Goal: Task Accomplishment & Management: Use online tool/utility

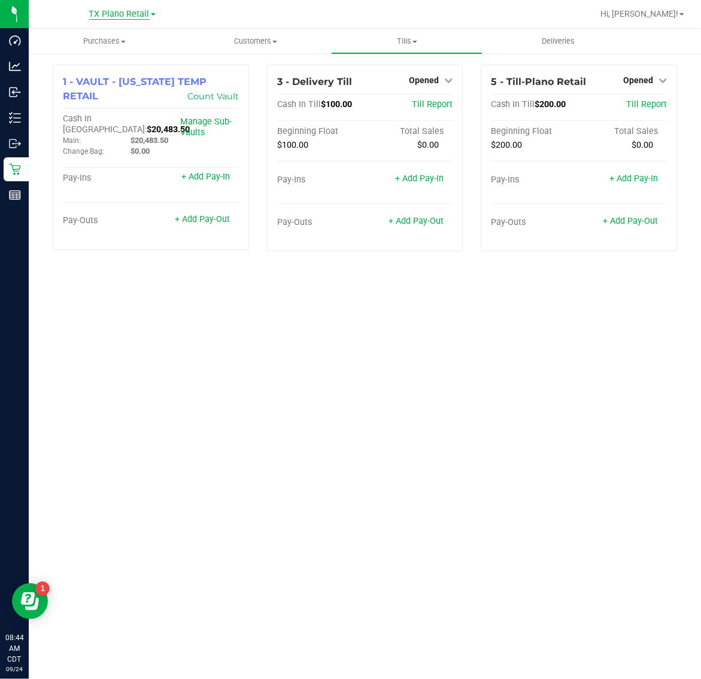
click at [129, 13] on span "TX Plano Retail" at bounding box center [119, 14] width 60 height 11
click at [118, 91] on link "TX South-[GEOGRAPHIC_DATA] Retail" at bounding box center [122, 90] width 175 height 16
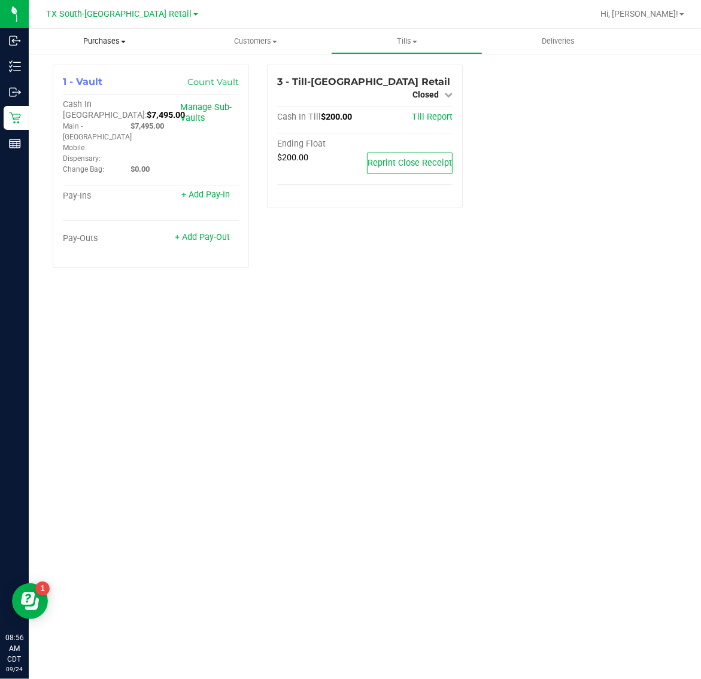
click at [105, 43] on span "Purchases" at bounding box center [104, 41] width 151 height 11
click at [114, 84] on li "Fulfillment" at bounding box center [104, 87] width 151 height 14
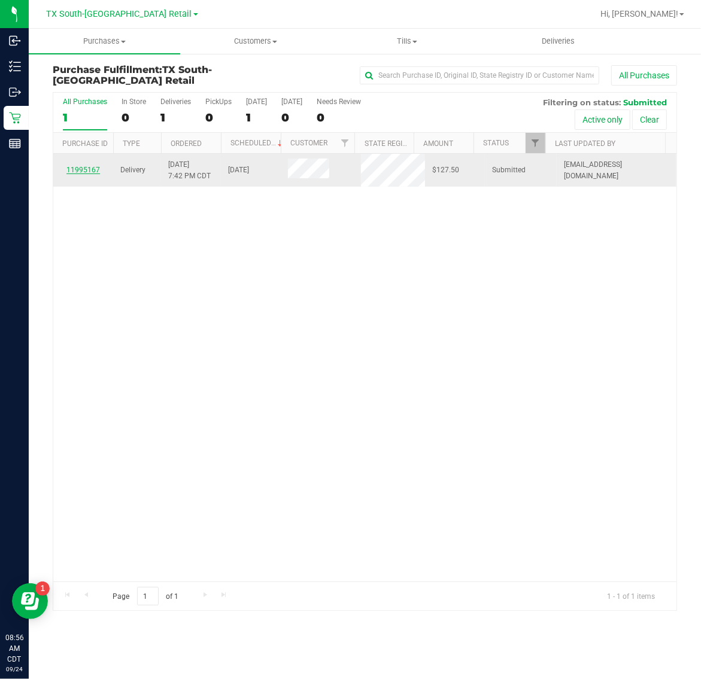
click at [88, 172] on link "11995167" at bounding box center [83, 170] width 34 height 8
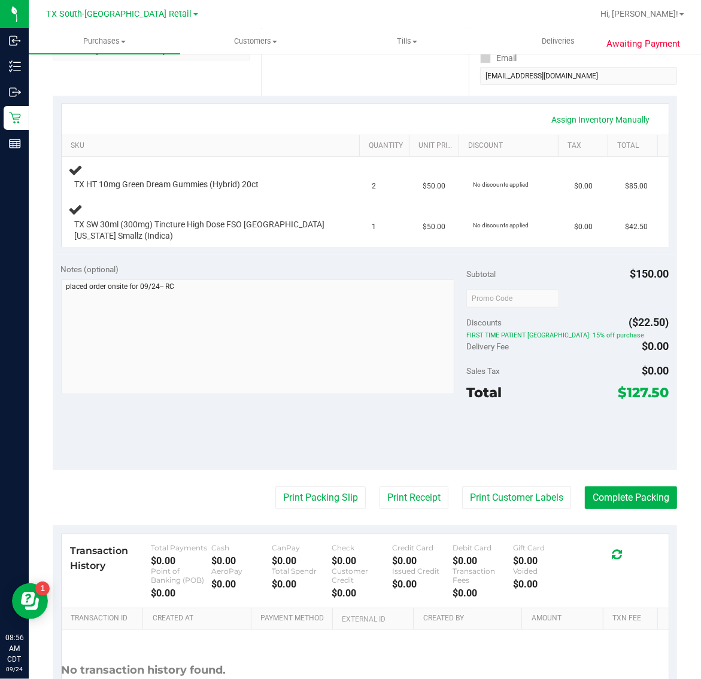
scroll to position [224, 0]
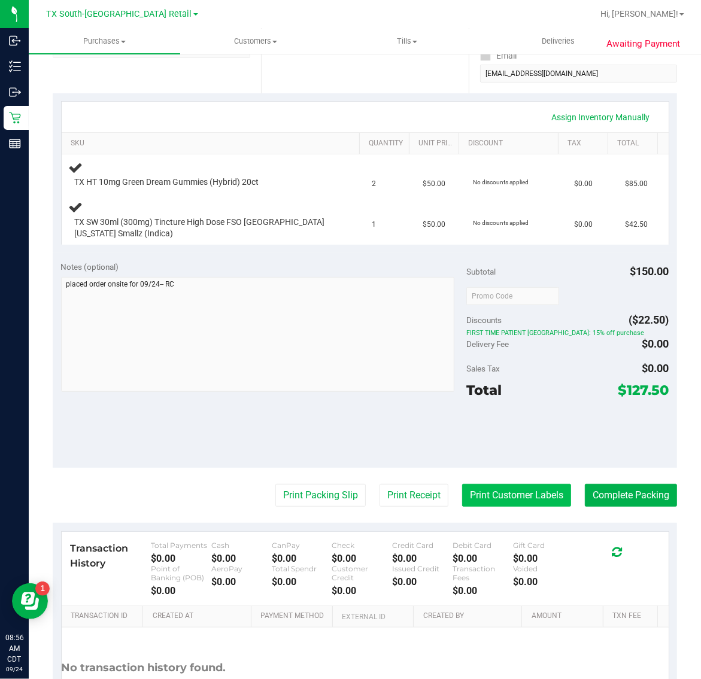
click at [521, 497] on button "Print Customer Labels" at bounding box center [516, 495] width 109 height 23
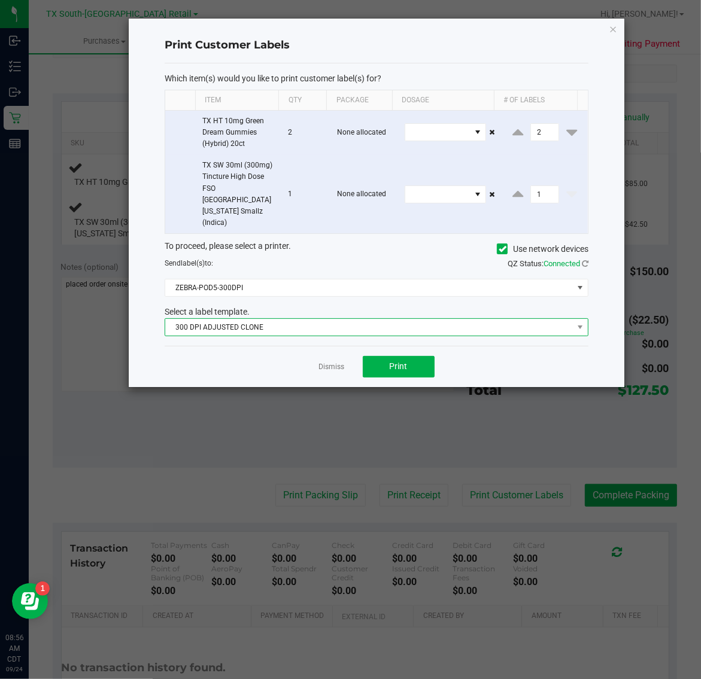
click at [339, 319] on span "300 DPI ADJUSTED CLONE" at bounding box center [369, 327] width 408 height 17
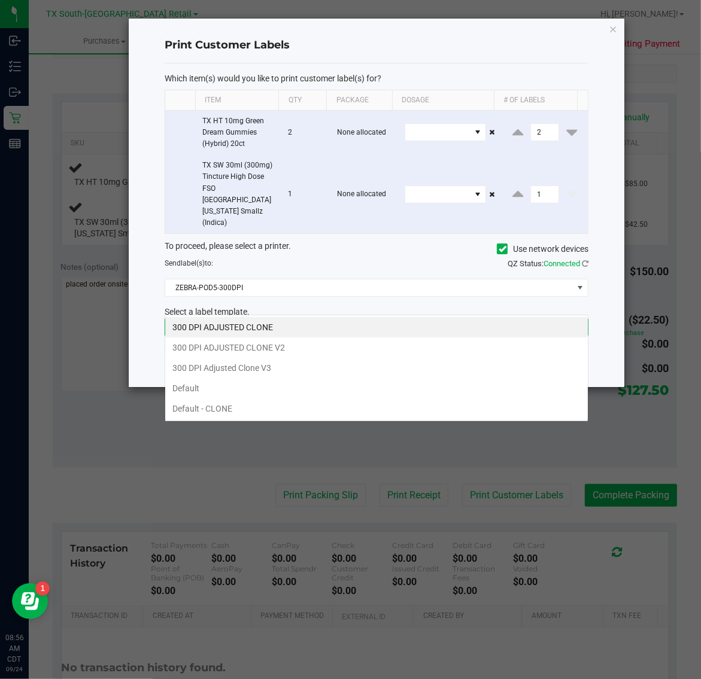
scroll to position [19, 424]
click at [287, 369] on li "300 DPI Adjusted Clone V3" at bounding box center [376, 368] width 423 height 20
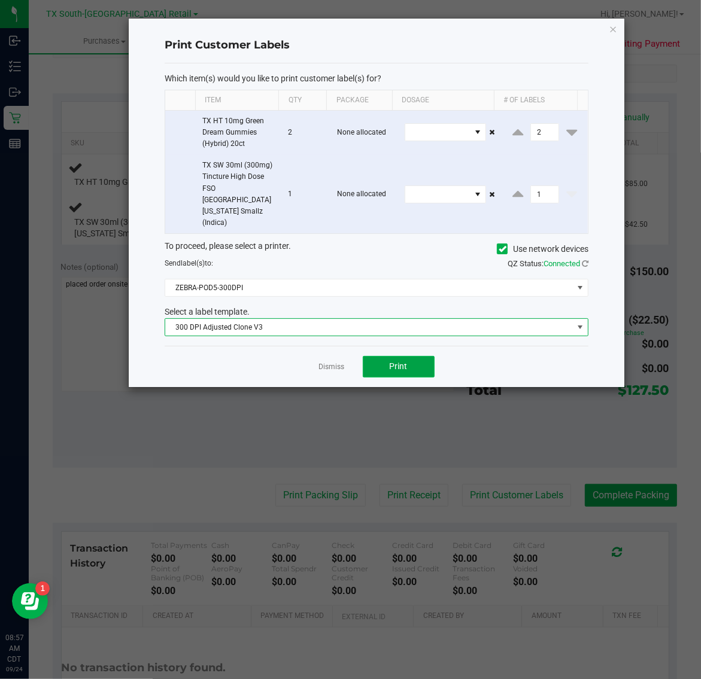
click at [379, 356] on button "Print" at bounding box center [399, 367] width 72 height 22
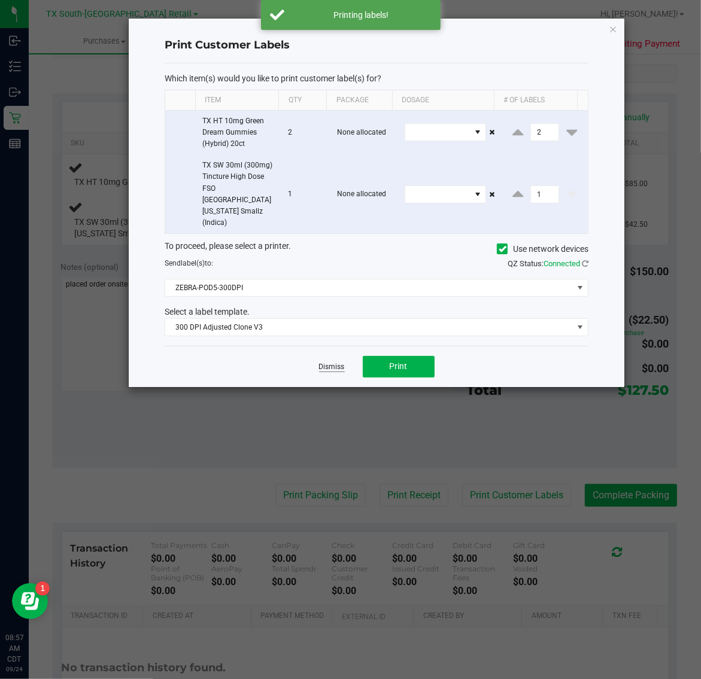
click at [333, 362] on link "Dismiss" at bounding box center [332, 367] width 26 height 10
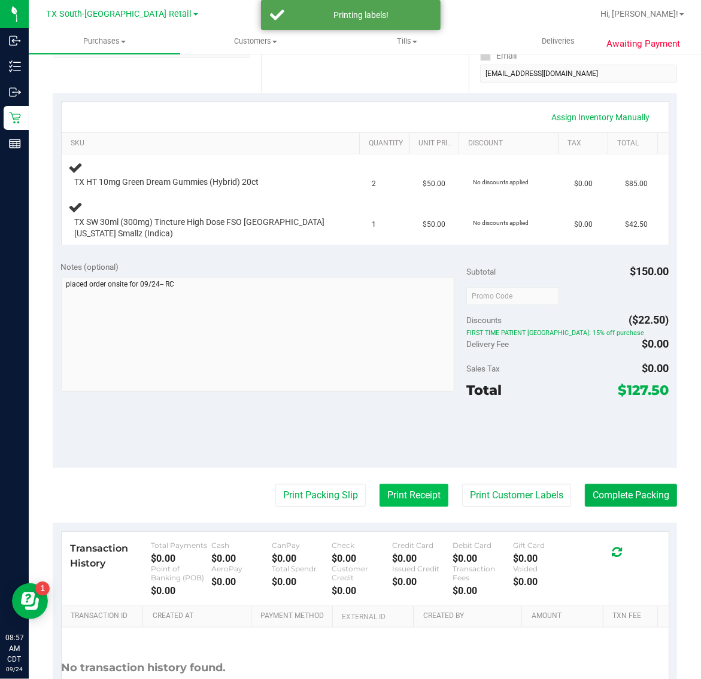
click at [395, 494] on button "Print Receipt" at bounding box center [413, 495] width 69 height 23
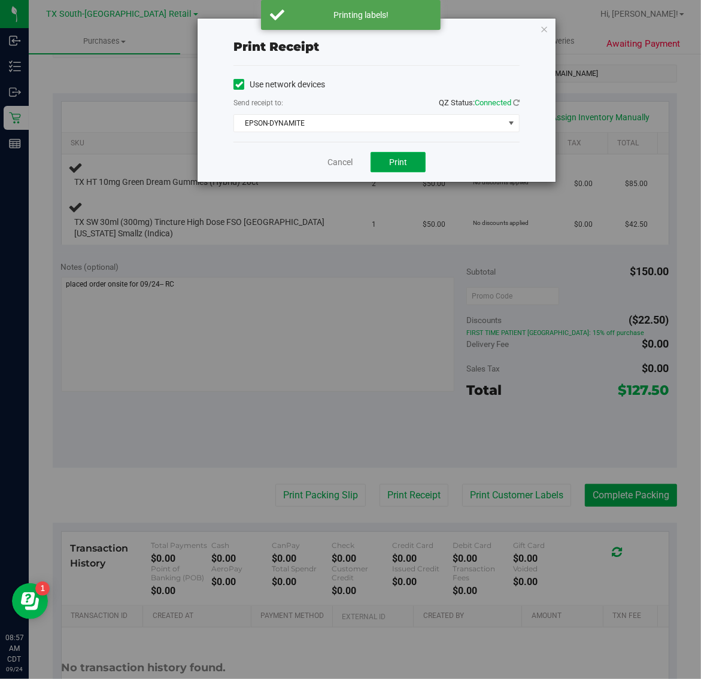
click at [405, 167] on span "Print" at bounding box center [398, 162] width 18 height 10
click at [542, 30] on icon "button" at bounding box center [544, 29] width 8 height 14
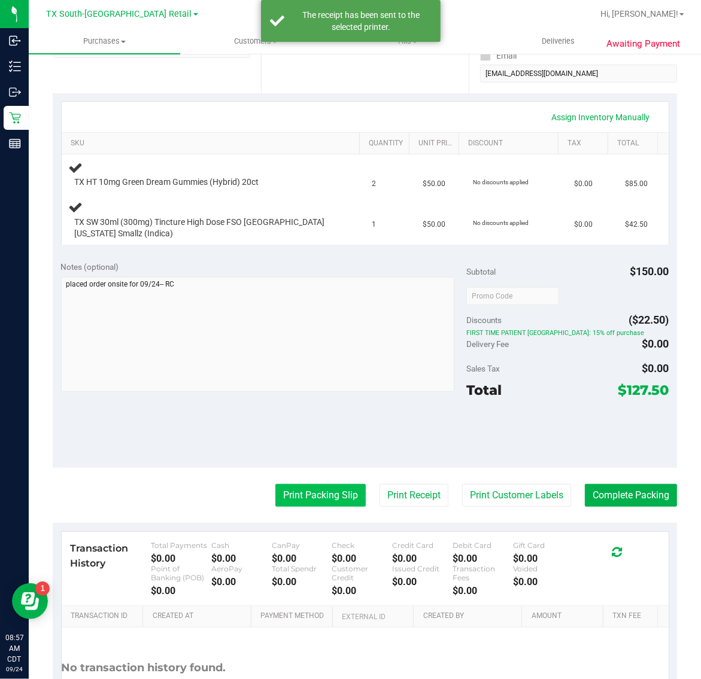
click at [327, 488] on button "Print Packing Slip" at bounding box center [320, 495] width 90 height 23
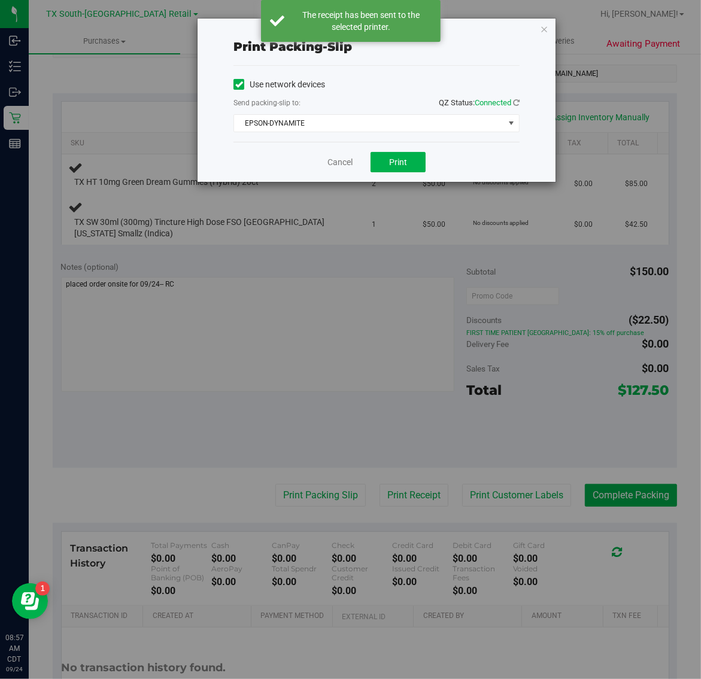
click at [397, 148] on div "Cancel Print" at bounding box center [376, 162] width 286 height 40
click at [396, 162] on span "Print" at bounding box center [398, 162] width 18 height 10
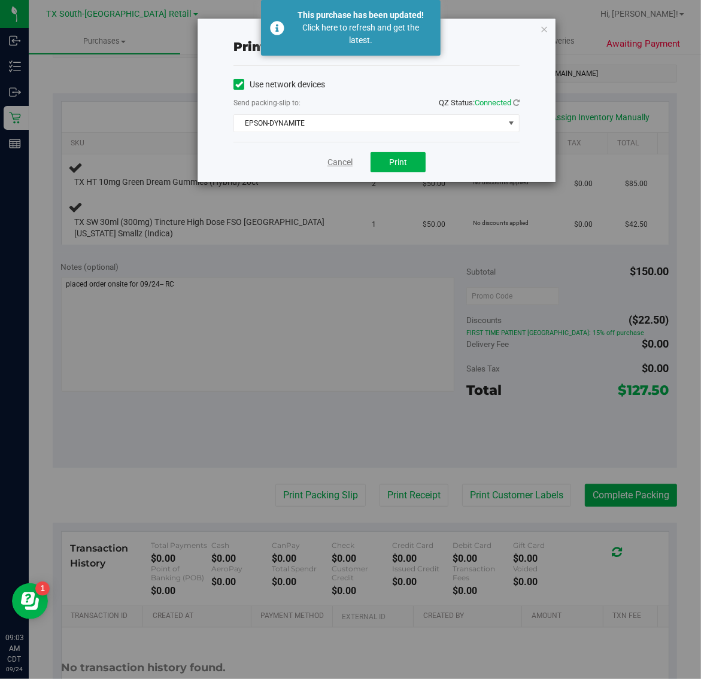
click at [348, 165] on link "Cancel" at bounding box center [339, 162] width 25 height 13
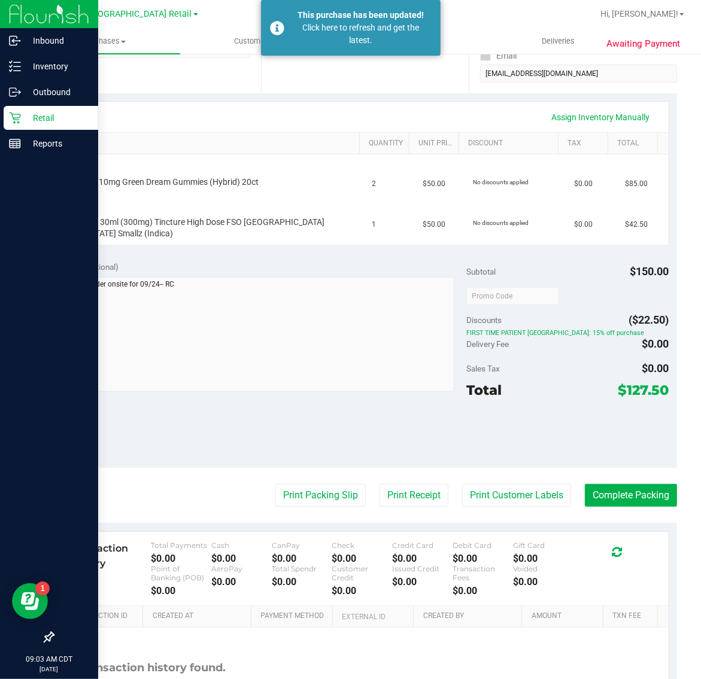
click at [18, 121] on icon at bounding box center [15, 118] width 12 height 12
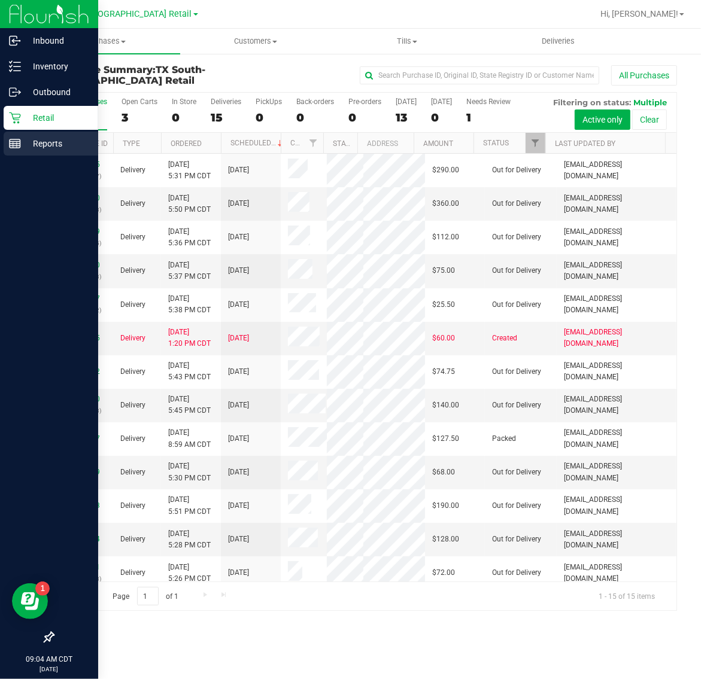
click at [21, 142] on p "Reports" at bounding box center [57, 143] width 72 height 14
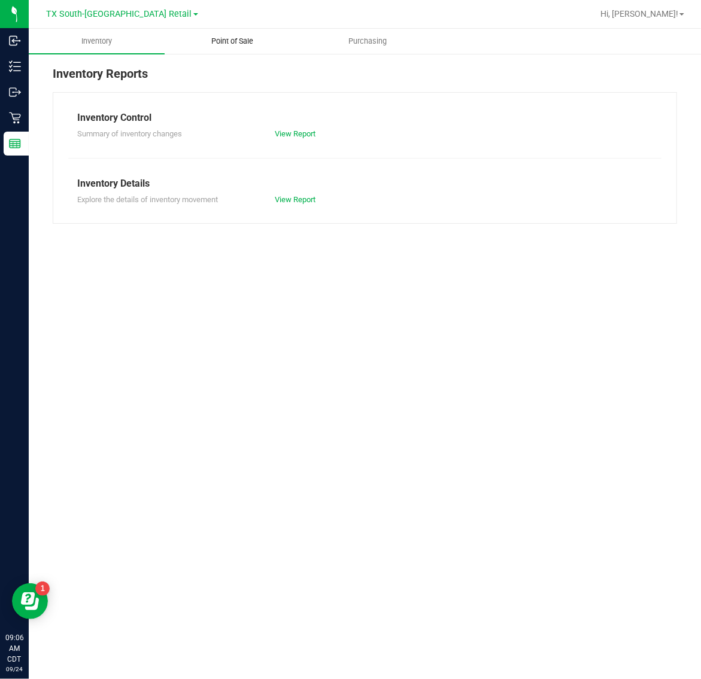
click at [232, 45] on span "Point of Sale" at bounding box center [232, 41] width 74 height 11
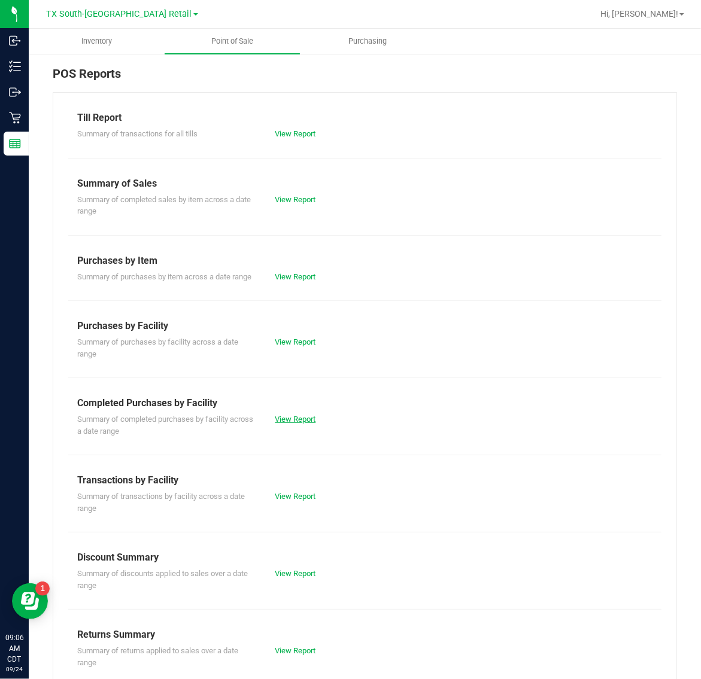
click at [283, 424] on link "View Report" at bounding box center [295, 419] width 41 height 9
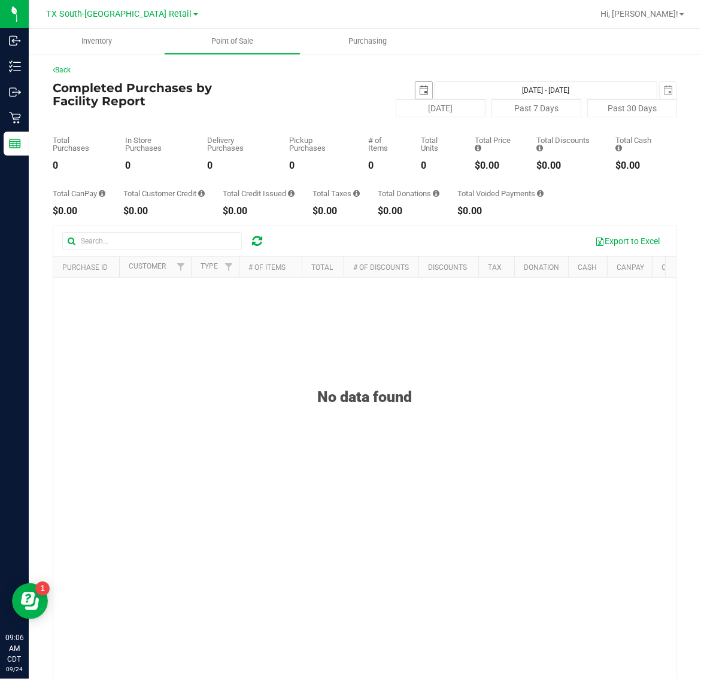
click at [415, 83] on span "select" at bounding box center [423, 90] width 17 height 17
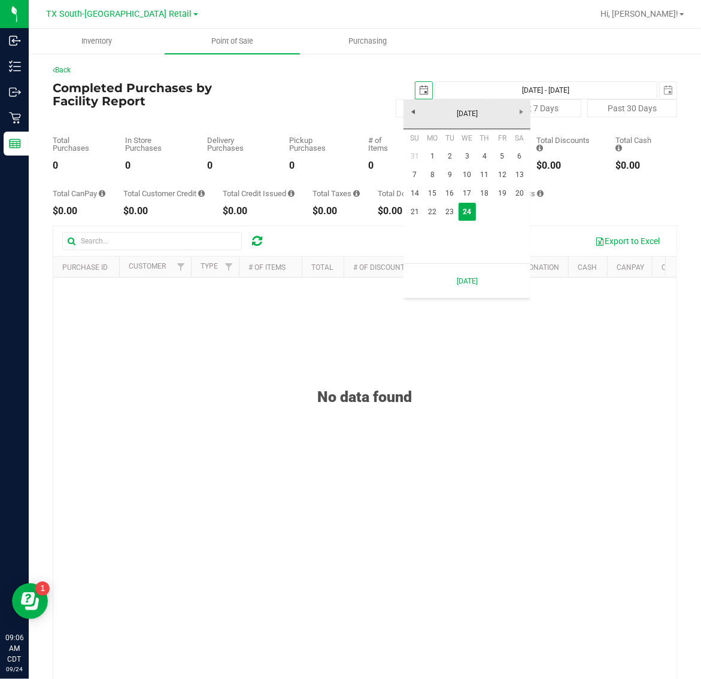
scroll to position [0, 30]
click at [446, 215] on link "23" at bounding box center [449, 212] width 17 height 19
type input "[DATE]"
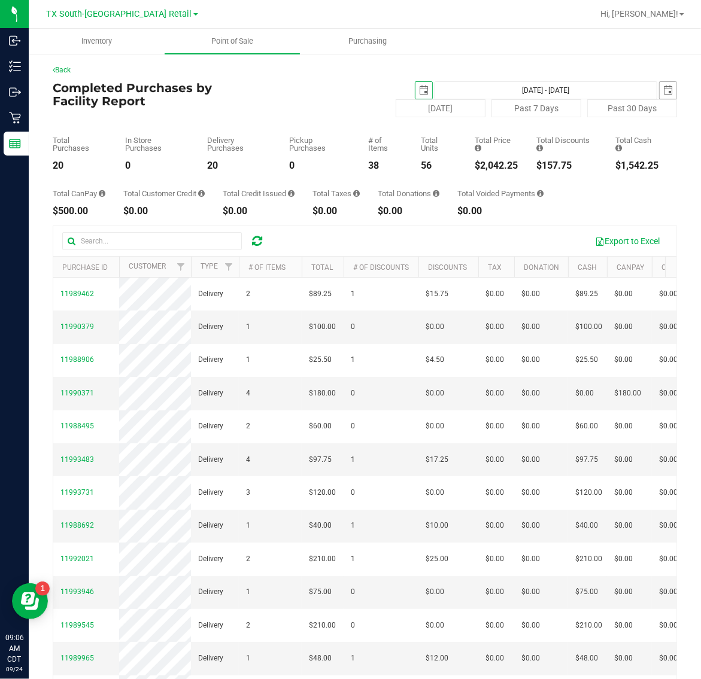
click at [659, 96] on span "select" at bounding box center [667, 90] width 17 height 17
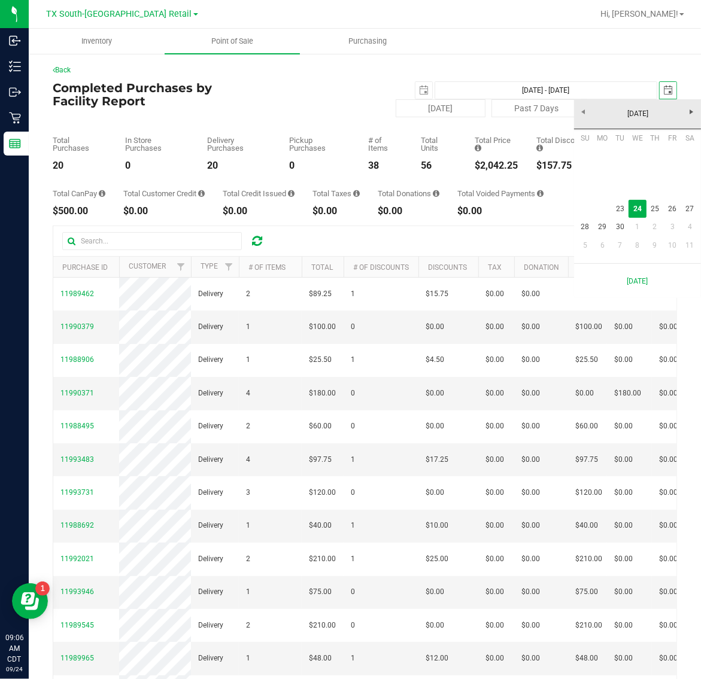
scroll to position [0, 30]
click at [615, 211] on link "23" at bounding box center [619, 209] width 17 height 19
type input "[DATE] - [DATE]"
type input "[DATE]"
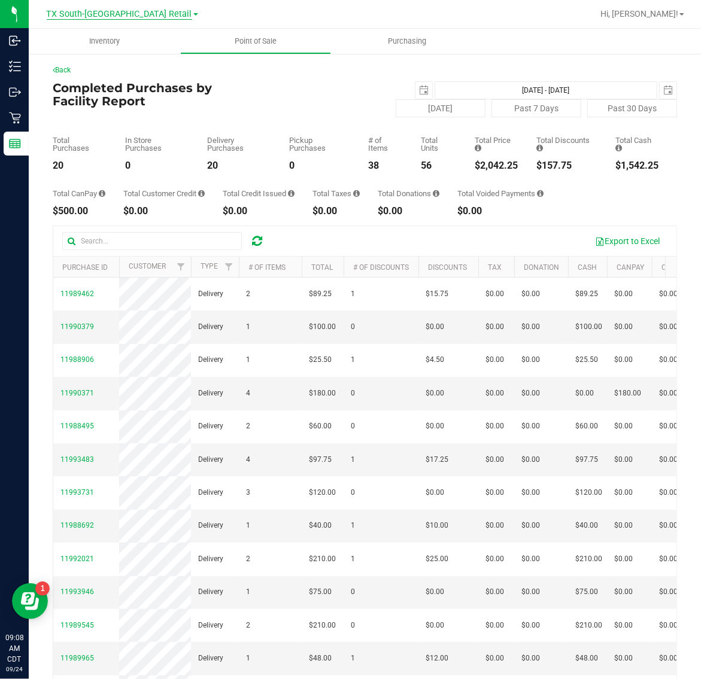
click at [129, 14] on span "TX South-[GEOGRAPHIC_DATA] Retail" at bounding box center [119, 14] width 145 height 11
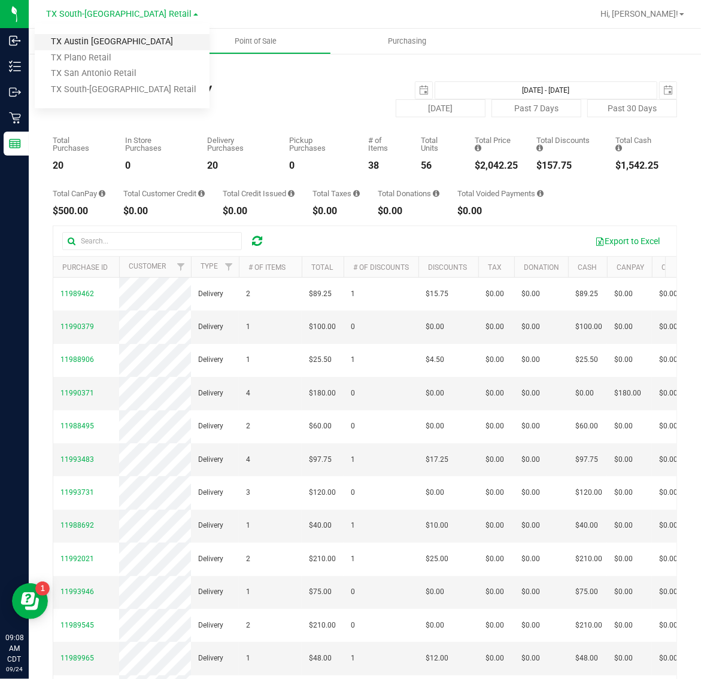
click at [107, 42] on link "TX Austin [GEOGRAPHIC_DATA]" at bounding box center [122, 42] width 175 height 16
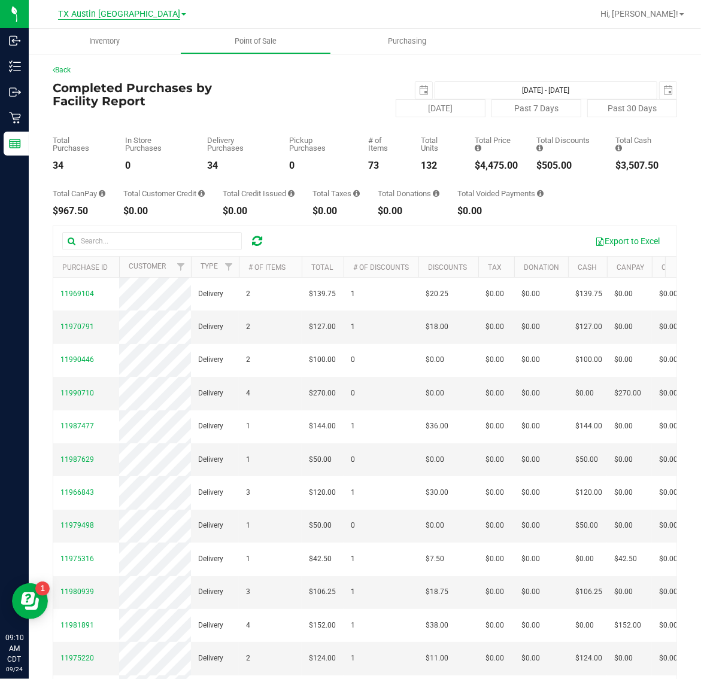
click at [112, 13] on span "TX Austin [GEOGRAPHIC_DATA]" at bounding box center [119, 14] width 122 height 11
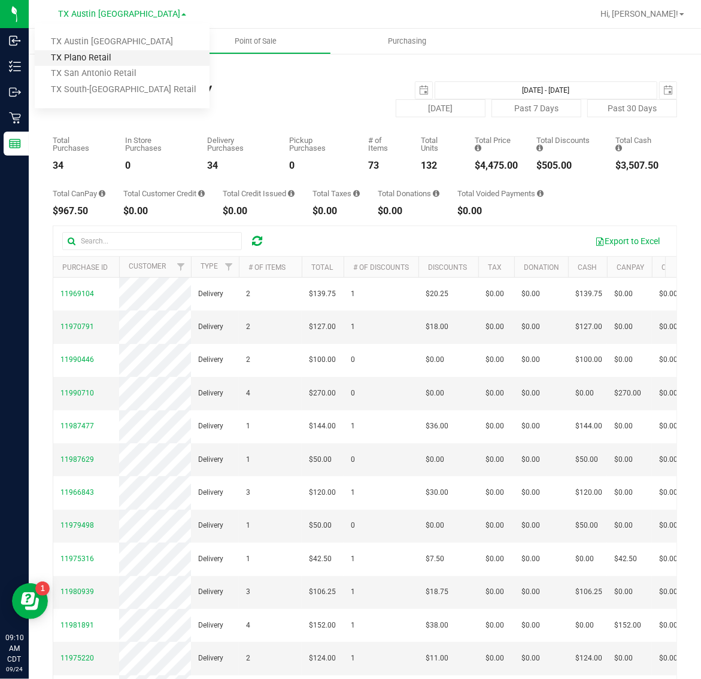
click at [108, 60] on link "TX Plano Retail" at bounding box center [122, 58] width 175 height 16
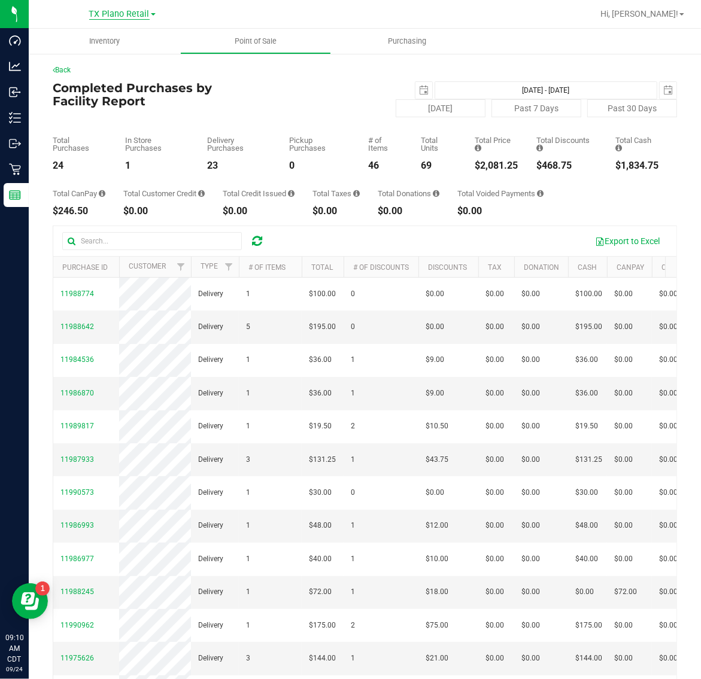
click at [107, 10] on span "TX Plano Retail" at bounding box center [119, 14] width 60 height 11
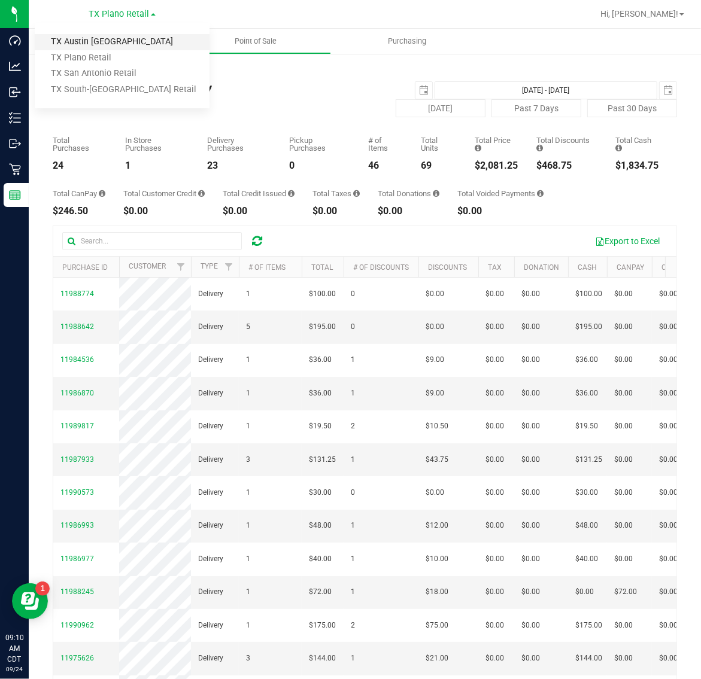
click at [107, 42] on link "TX Austin [GEOGRAPHIC_DATA]" at bounding box center [122, 42] width 175 height 16
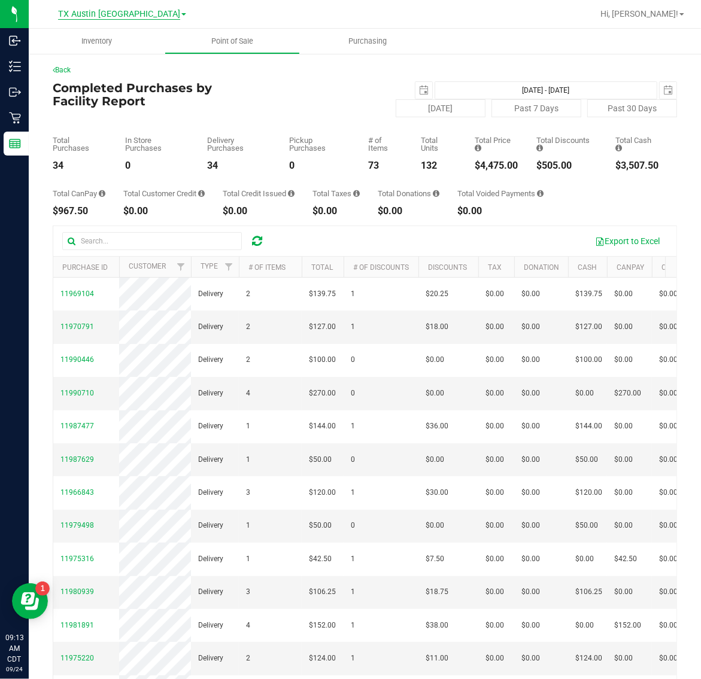
click at [107, 11] on span "TX Austin [GEOGRAPHIC_DATA]" at bounding box center [119, 14] width 122 height 11
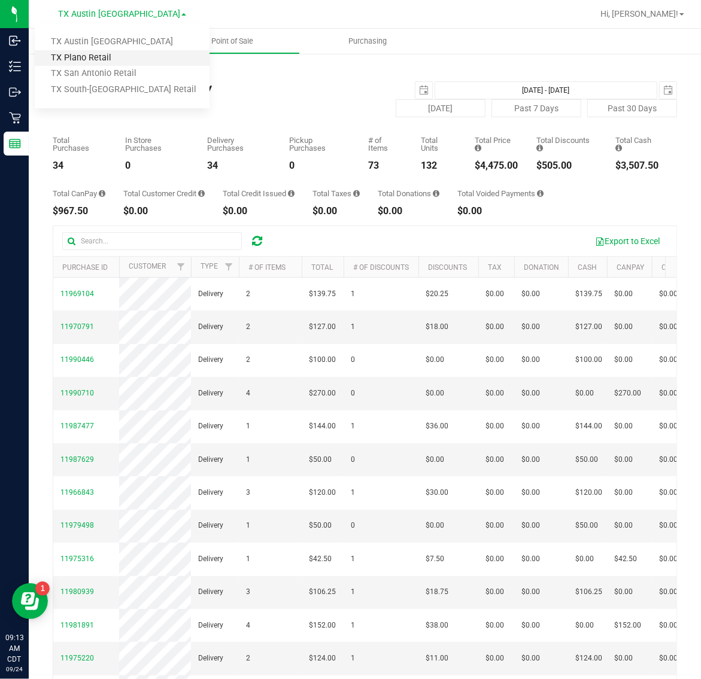
click at [105, 57] on link "TX Plano Retail" at bounding box center [122, 58] width 175 height 16
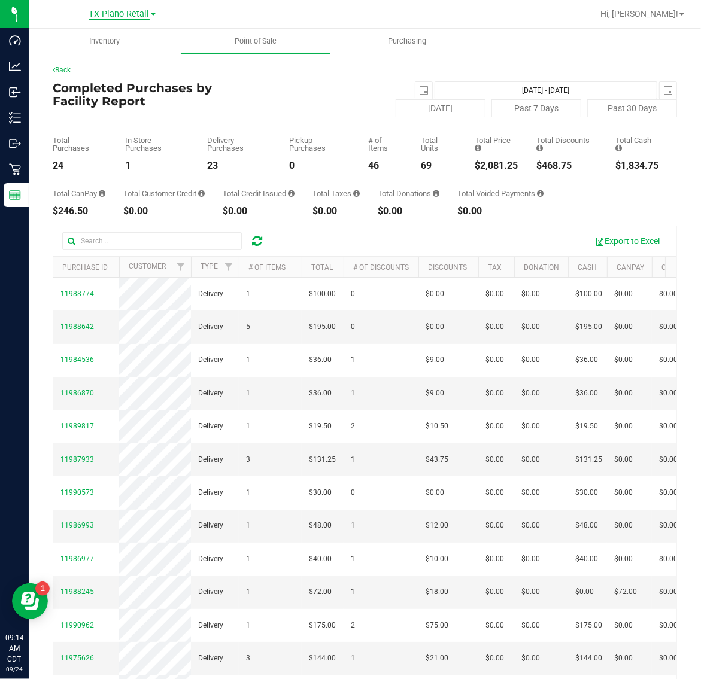
click at [123, 18] on span "TX Plano Retail" at bounding box center [119, 14] width 60 height 11
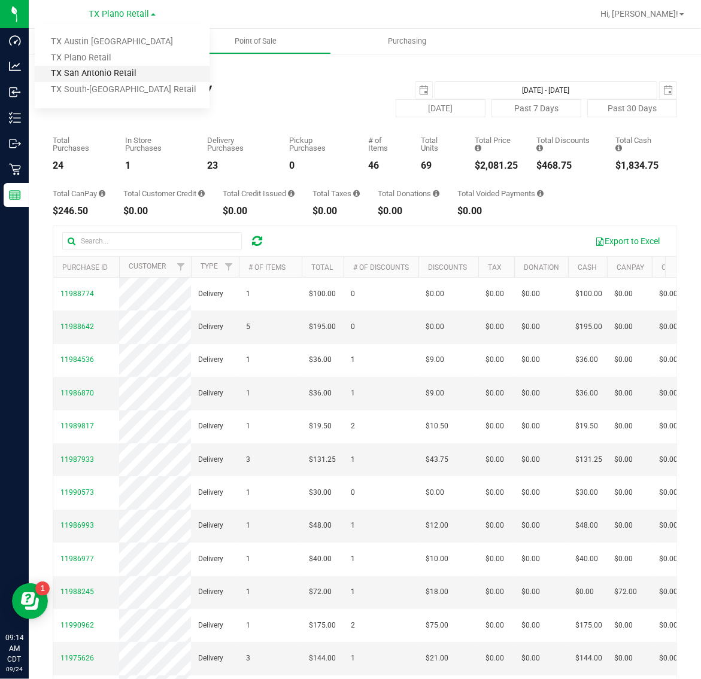
click at [114, 71] on link "TX San Antonio Retail" at bounding box center [122, 74] width 175 height 16
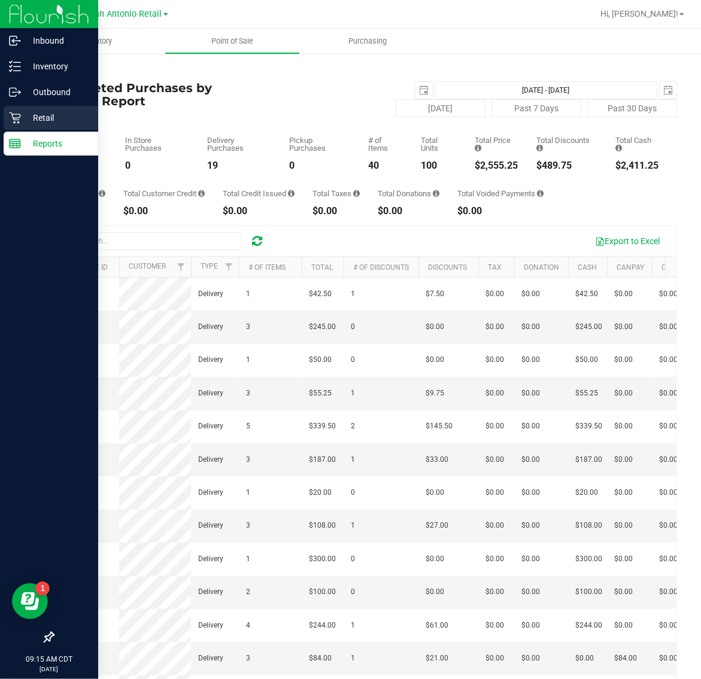
click at [59, 115] on p "Retail" at bounding box center [57, 118] width 72 height 14
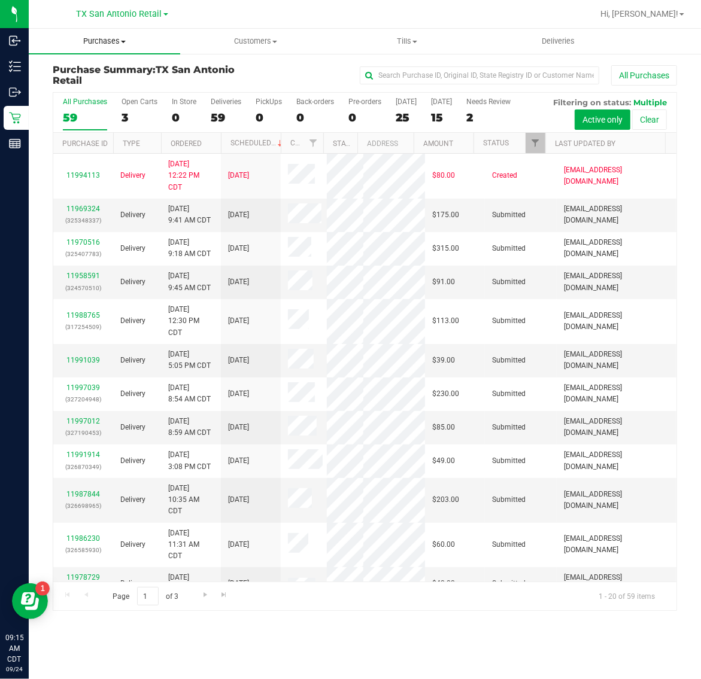
click at [96, 39] on span "Purchases" at bounding box center [104, 41] width 151 height 11
click at [402, 41] on span "Tills" at bounding box center [407, 41] width 150 height 11
click at [402, 67] on span "Manage tills" at bounding box center [371, 72] width 81 height 10
